Goal: Entertainment & Leisure: Browse casually

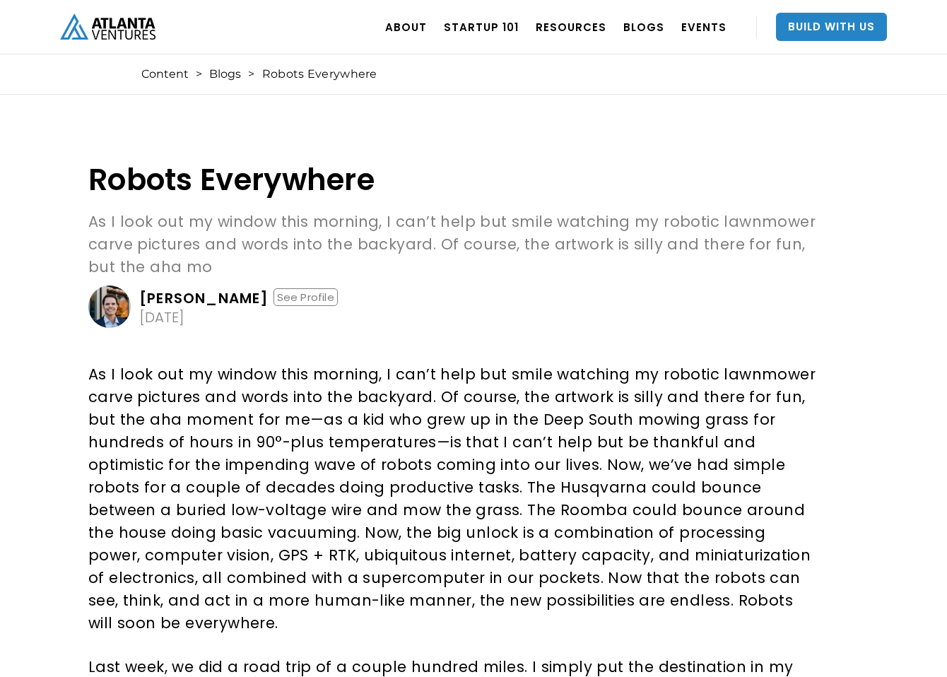
click at [532, 396] on p "As I look out my window this morning, I can’t help but smile watching my roboti…" at bounding box center [453, 498] width 730 height 271
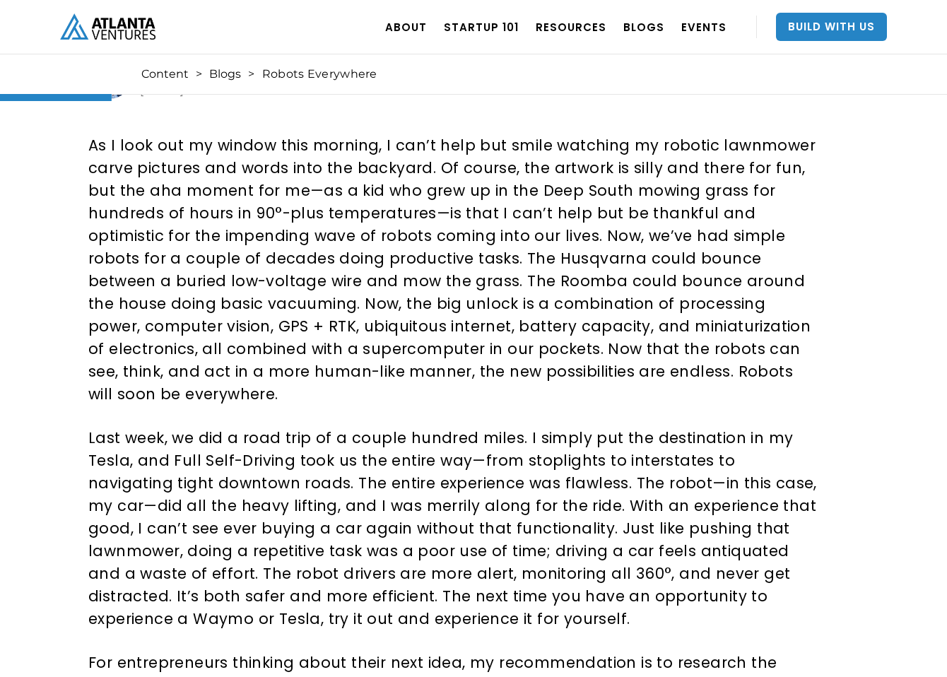
scroll to position [227, 0]
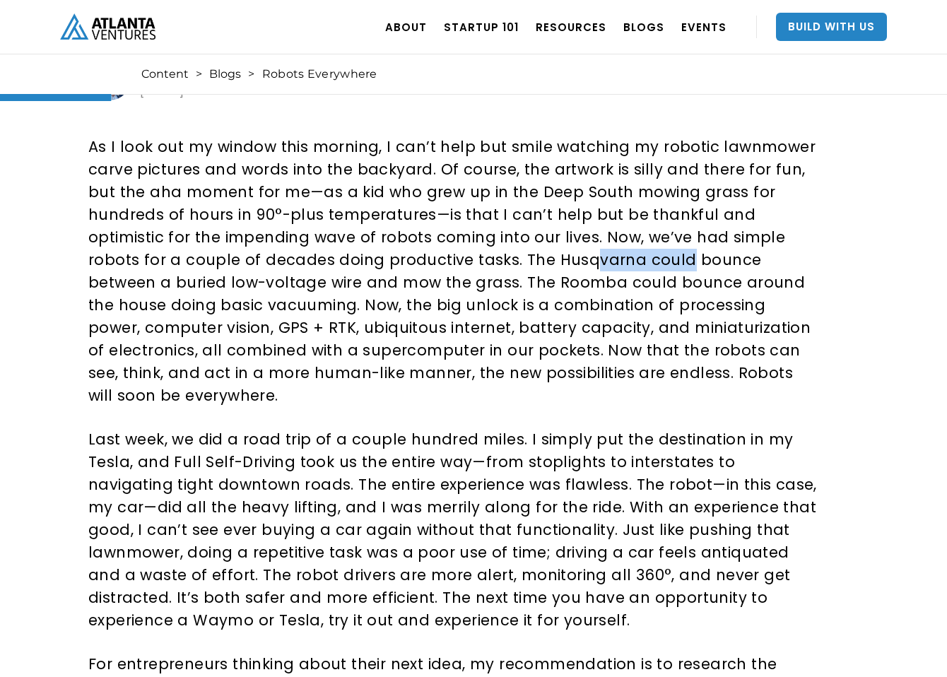
drag, startPoint x: 415, startPoint y: 261, endPoint x: 501, endPoint y: 259, distance: 86.2
click at [501, 259] on p "As I look out my window this morning, I can’t help but smile watching my roboti…" at bounding box center [453, 271] width 730 height 271
drag, startPoint x: 263, startPoint y: 275, endPoint x: 367, endPoint y: 277, distance: 104.6
click at [367, 277] on p "As I look out my window this morning, I can’t help but smile watching my roboti…" at bounding box center [453, 271] width 730 height 271
drag, startPoint x: 239, startPoint y: 308, endPoint x: 371, endPoint y: 308, distance: 131.4
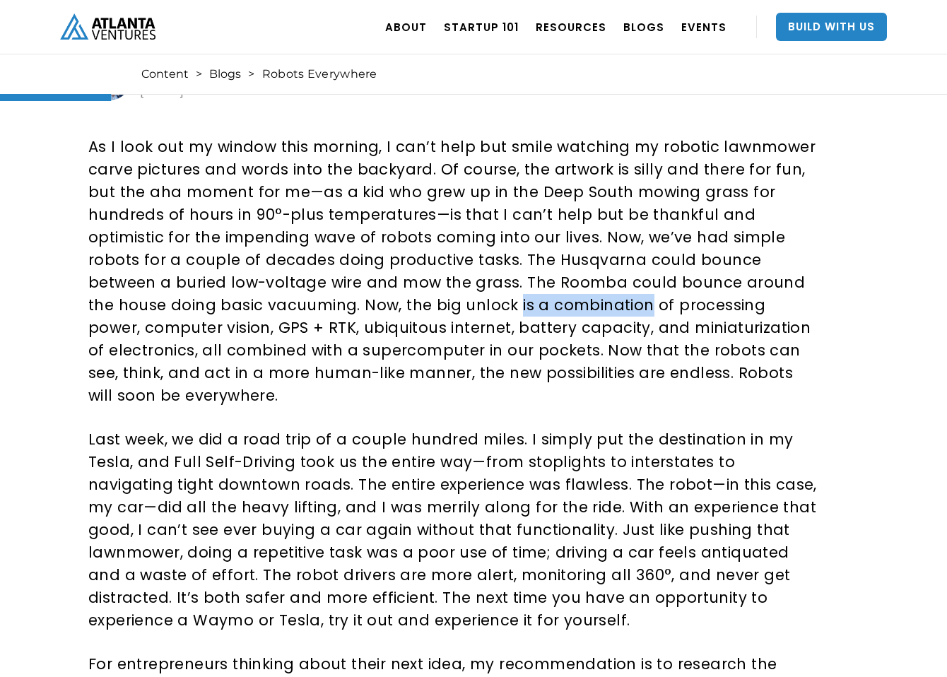
click at [371, 308] on p "As I look out my window this morning, I can’t help but smile watching my roboti…" at bounding box center [453, 271] width 730 height 271
click at [342, 325] on p "As I look out my window this morning, I can’t help but smile watching my roboti…" at bounding box center [453, 271] width 730 height 271
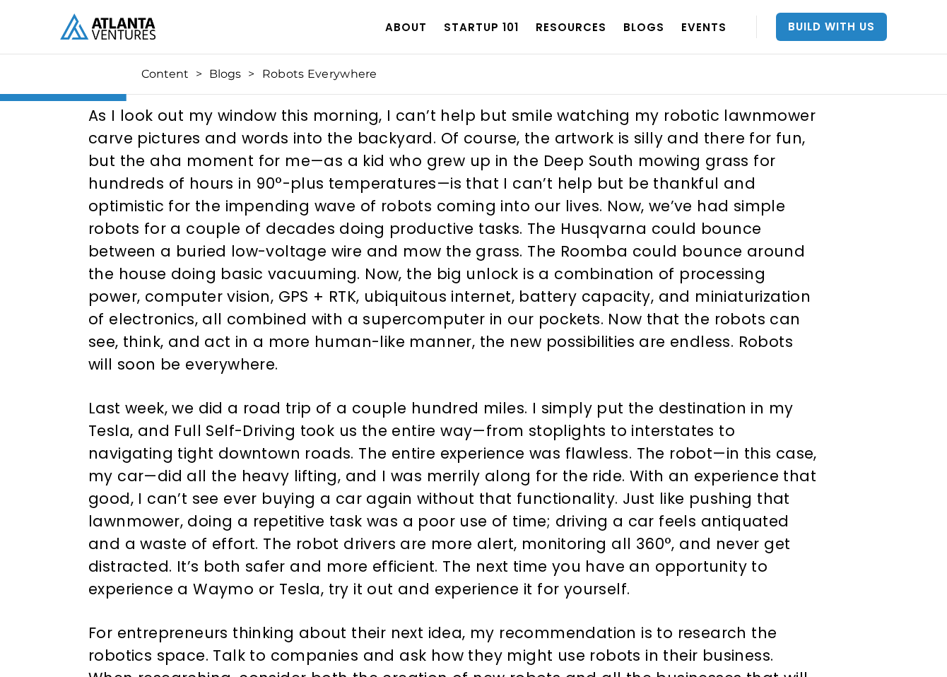
scroll to position [261, 0]
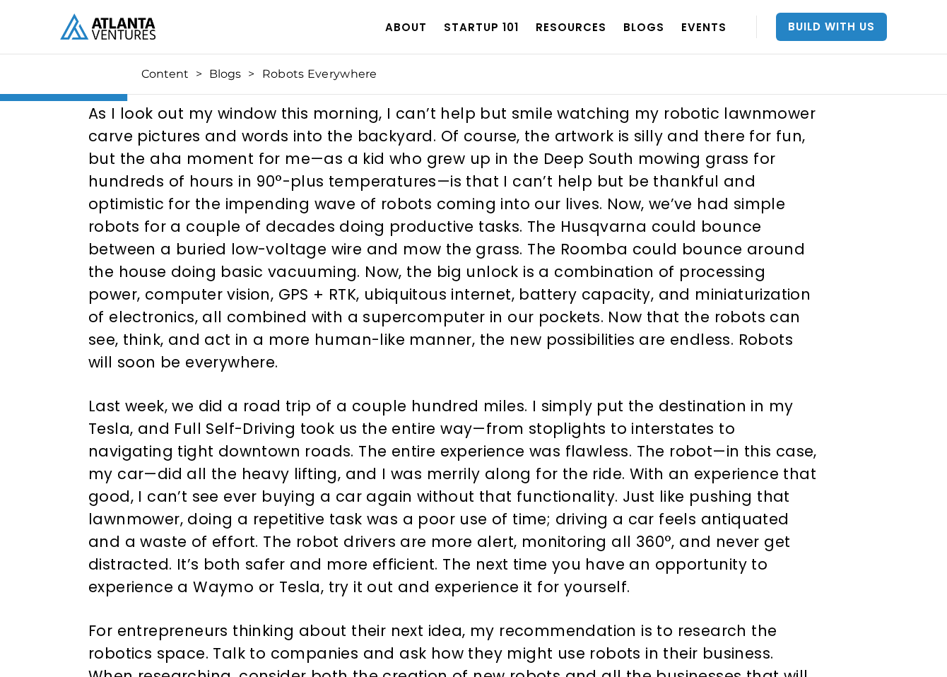
click at [389, 274] on p "As I look out my window this morning, I can’t help but smile watching my roboti…" at bounding box center [453, 237] width 730 height 271
click at [175, 319] on p "As I look out my window this morning, I can’t help but smile watching my roboti…" at bounding box center [453, 237] width 730 height 271
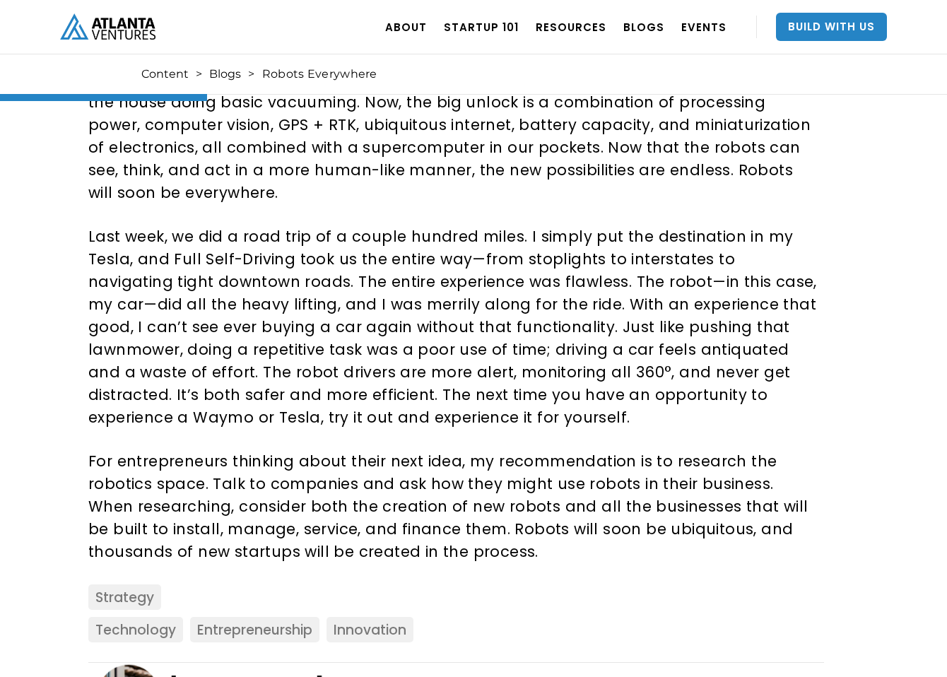
scroll to position [439, 0]
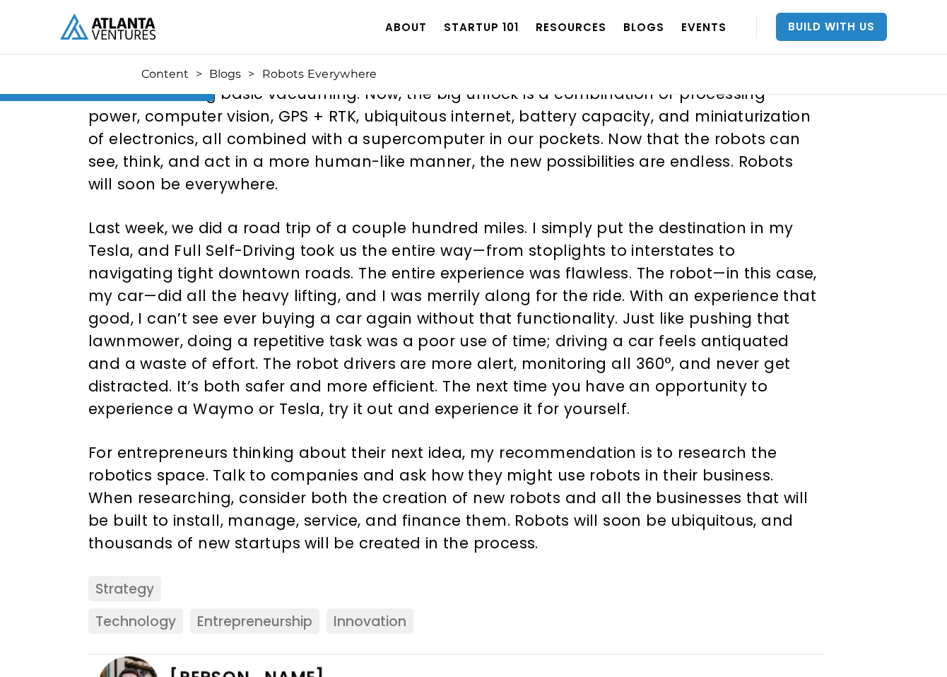
click at [258, 226] on p "Last week, we did a road trip of a couple hundred miles. I simply put the desti…" at bounding box center [453, 318] width 730 height 203
click at [247, 220] on p "Last week, we did a road trip of a couple hundred miles. I simply put the desti…" at bounding box center [453, 318] width 730 height 203
drag, startPoint x: 218, startPoint y: 223, endPoint x: 281, endPoint y: 223, distance: 63.6
click at [281, 223] on p "Last week, we did a road trip of a couple hundred miles. I simply put the desti…" at bounding box center [453, 318] width 730 height 203
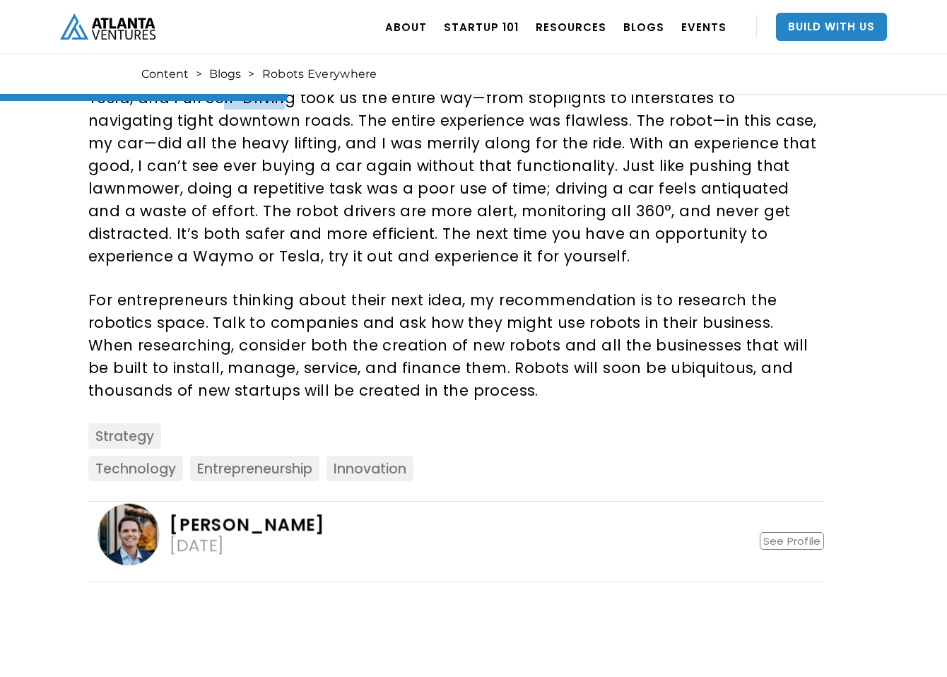
scroll to position [593, 0]
